Goal: Check status: Check status

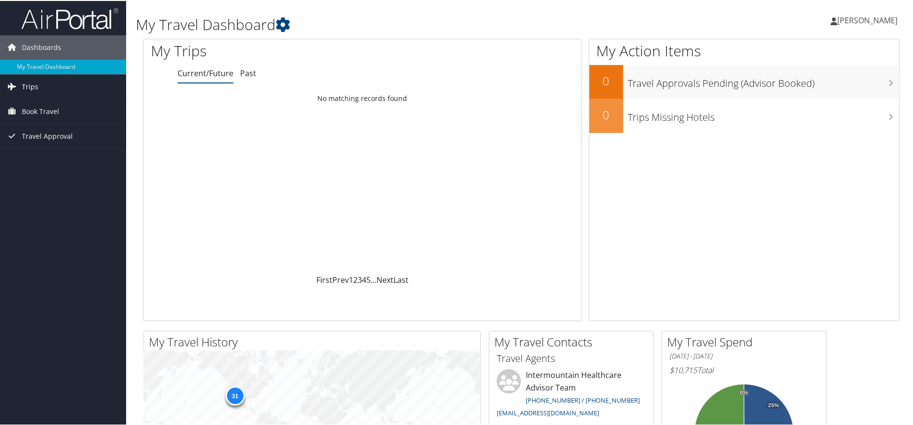
click at [28, 88] on span "Trips" at bounding box center [30, 86] width 16 height 24
click at [30, 119] on link "Past Trips" at bounding box center [63, 120] width 126 height 15
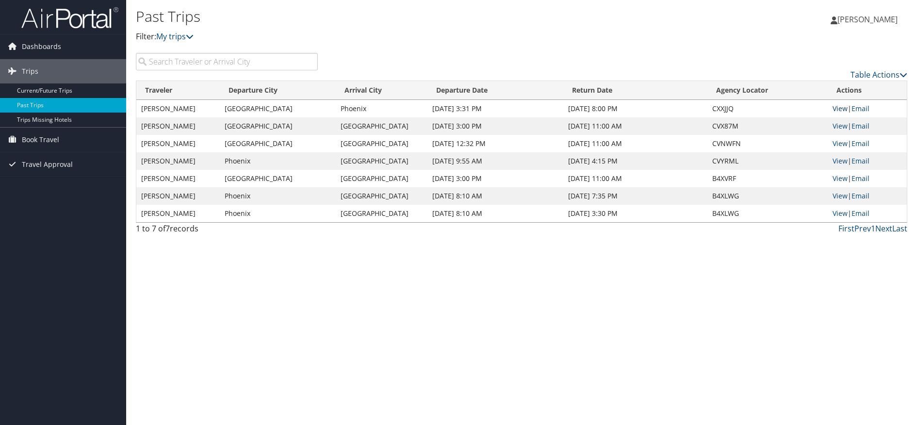
click at [837, 108] on link "View" at bounding box center [840, 108] width 15 height 9
click at [842, 127] on link "View" at bounding box center [840, 125] width 15 height 9
click at [836, 143] on link "View" at bounding box center [840, 143] width 15 height 9
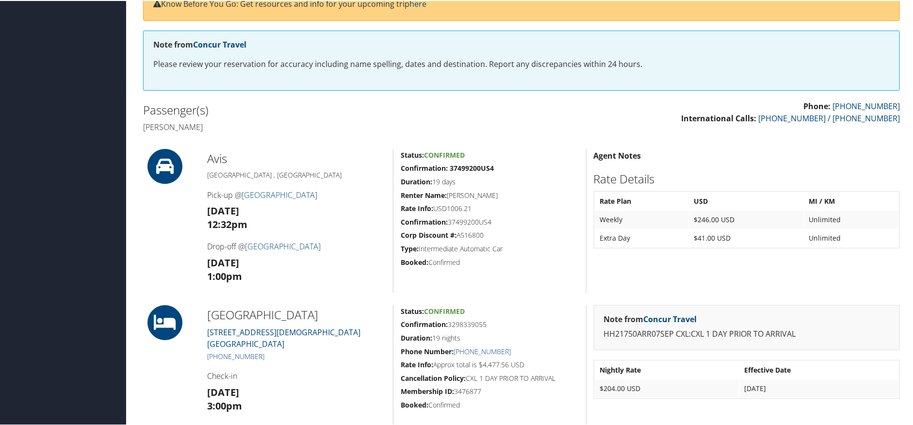
scroll to position [164, 0]
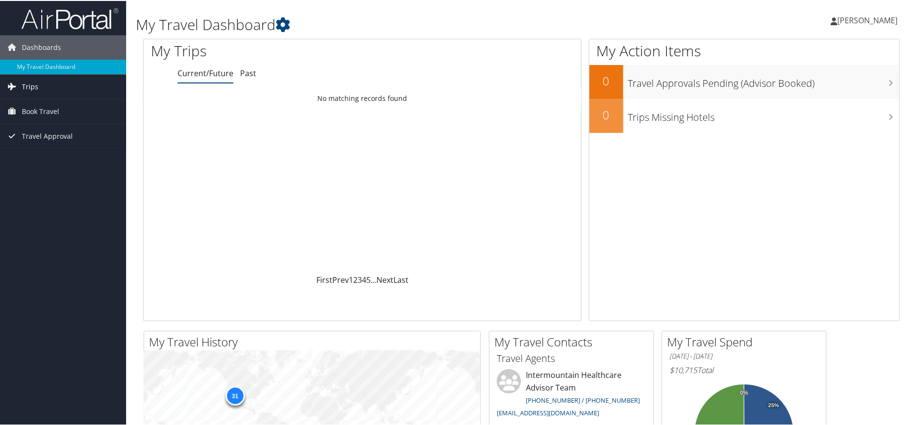
click at [27, 87] on span "Trips" at bounding box center [30, 86] width 16 height 24
click at [31, 121] on link "Past Trips" at bounding box center [63, 120] width 126 height 15
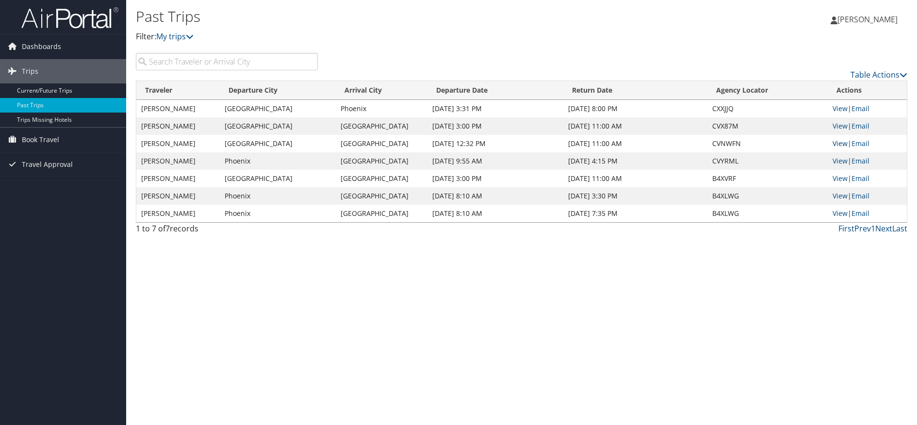
click at [841, 143] on link "View" at bounding box center [840, 143] width 15 height 9
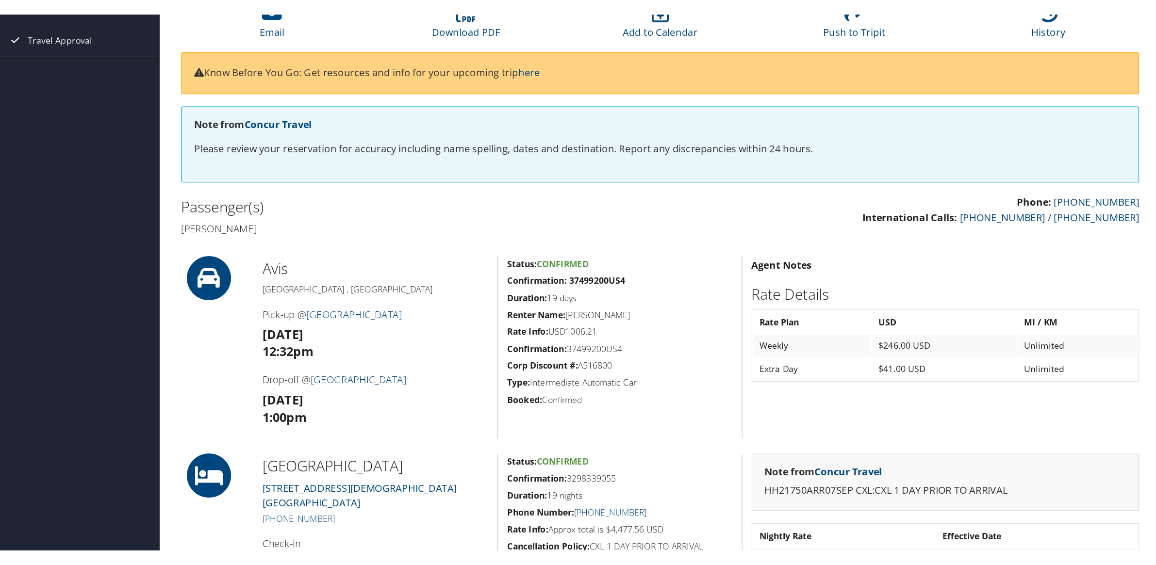
scroll to position [121, 0]
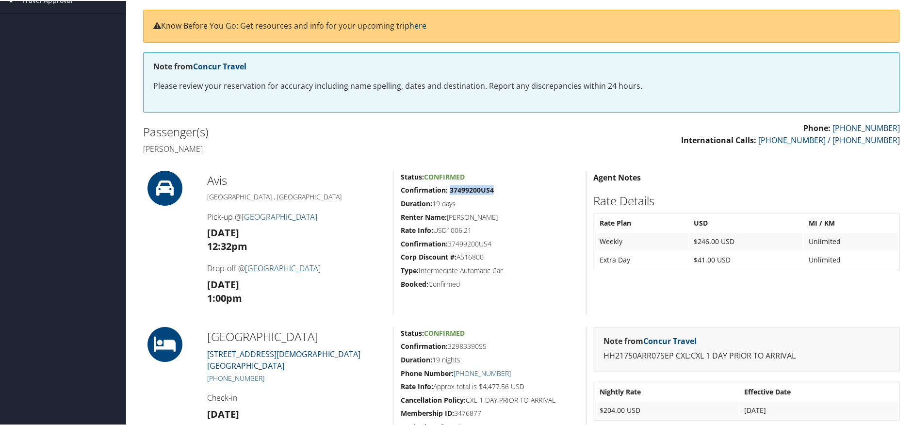
drag, startPoint x: 493, startPoint y: 188, endPoint x: 449, endPoint y: 189, distance: 44.2
click at [449, 189] on h5 "Confirmation: 37499200US4" at bounding box center [490, 189] width 178 height 10
copy strong "37499200US4"
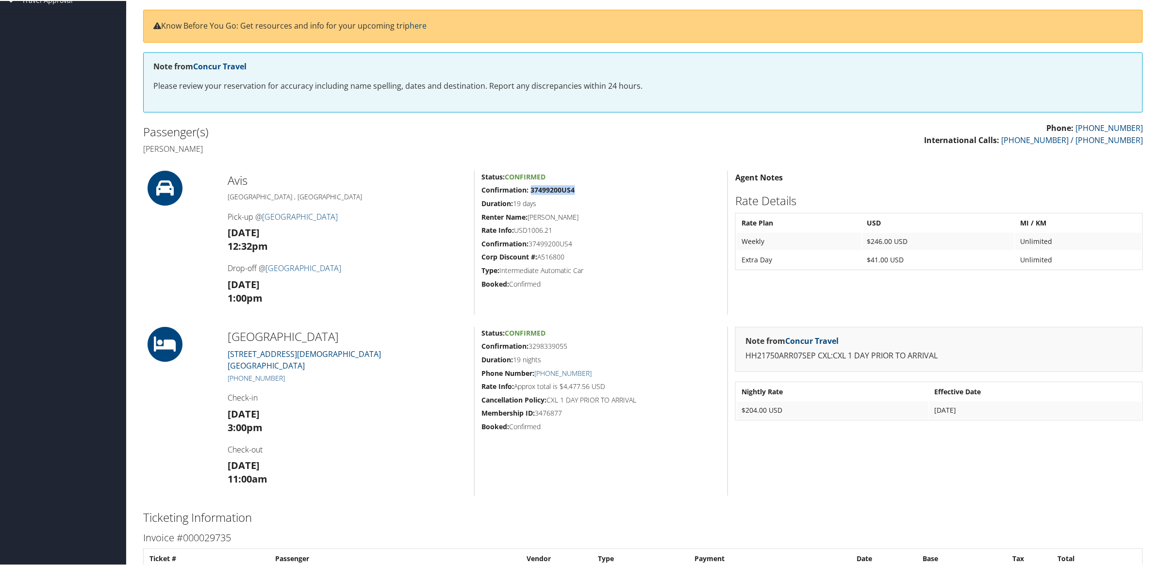
copy strong "37499200US4"
